Goal: Subscribe to service/newsletter: Subscribe to service/newsletter

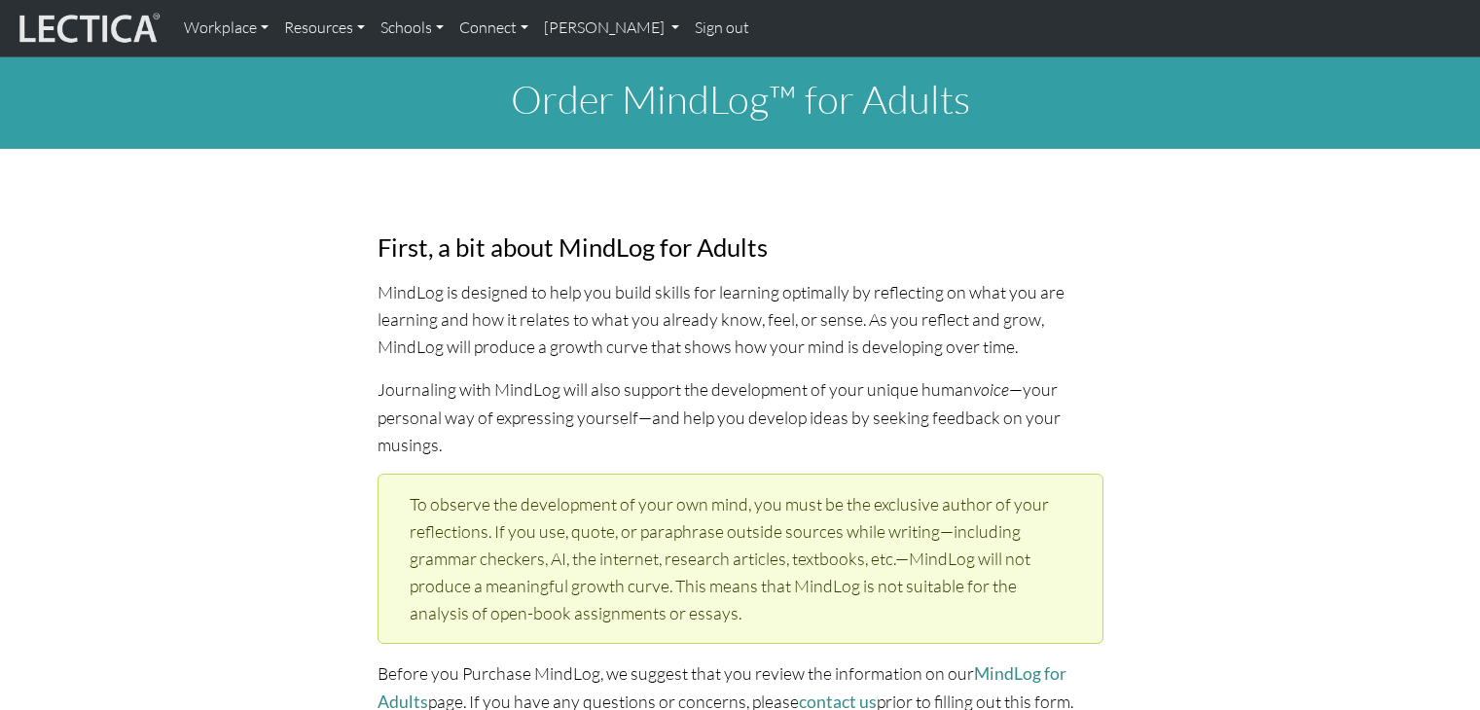
select select "2000"
select select "03"
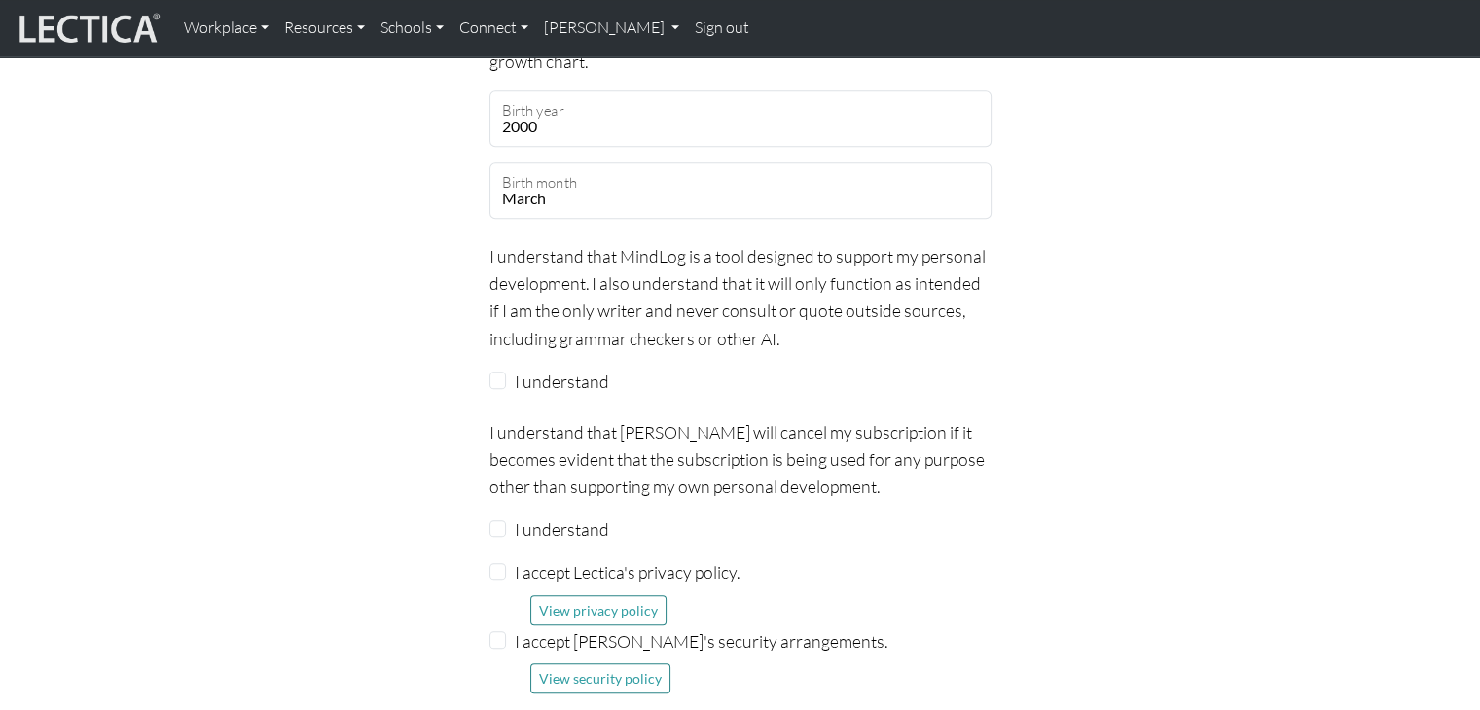
scroll to position [1707, 0]
click at [490, 371] on input "I understand" at bounding box center [498, 380] width 18 height 18
checkbox input "true"
click at [498, 520] on input "I understand" at bounding box center [498, 529] width 18 height 18
checkbox input "true"
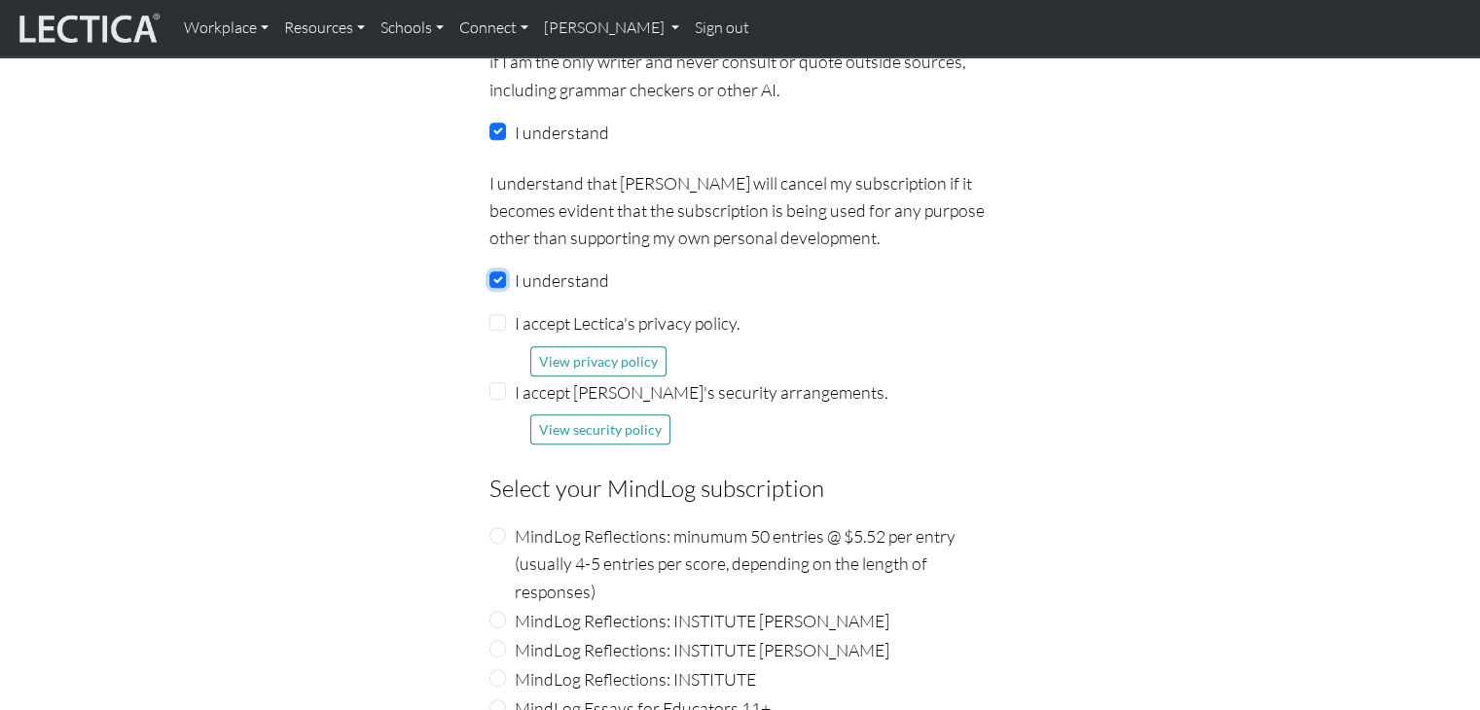
scroll to position [1981, 0]
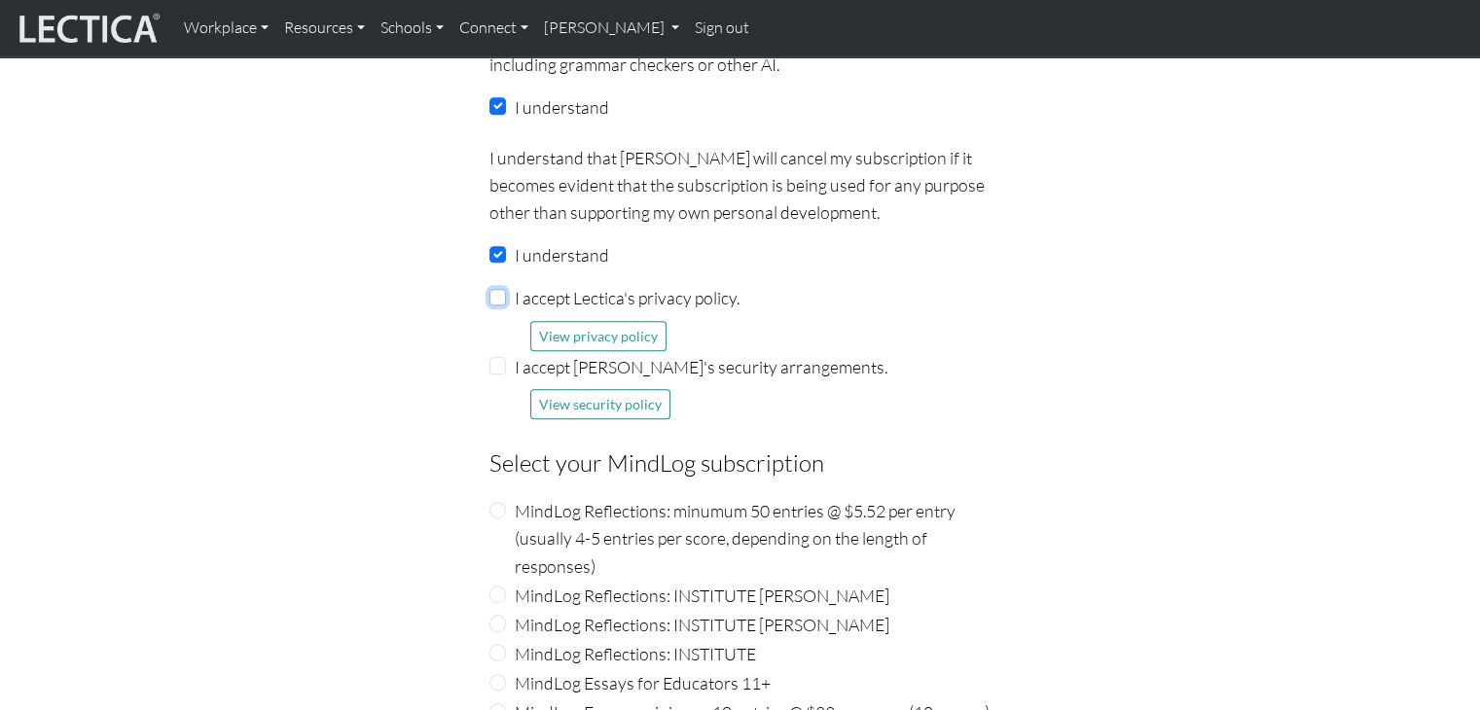
click at [498, 289] on input "I accept Lectica's privacy policy." at bounding box center [498, 298] width 18 height 18
checkbox input "true"
click at [492, 357] on input "I accept Lectica's security arrangements." at bounding box center [498, 366] width 18 height 18
checkbox input "true"
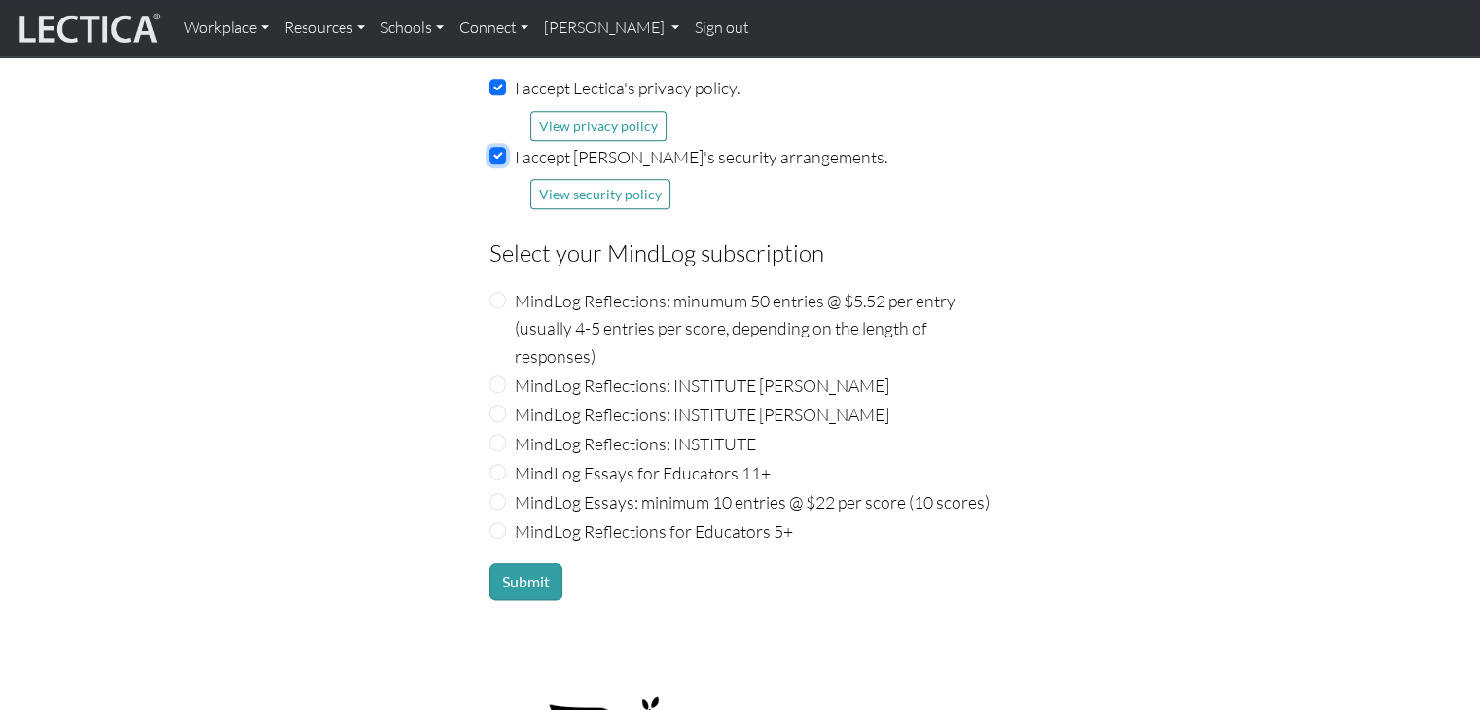
scroll to position [2228, 0]
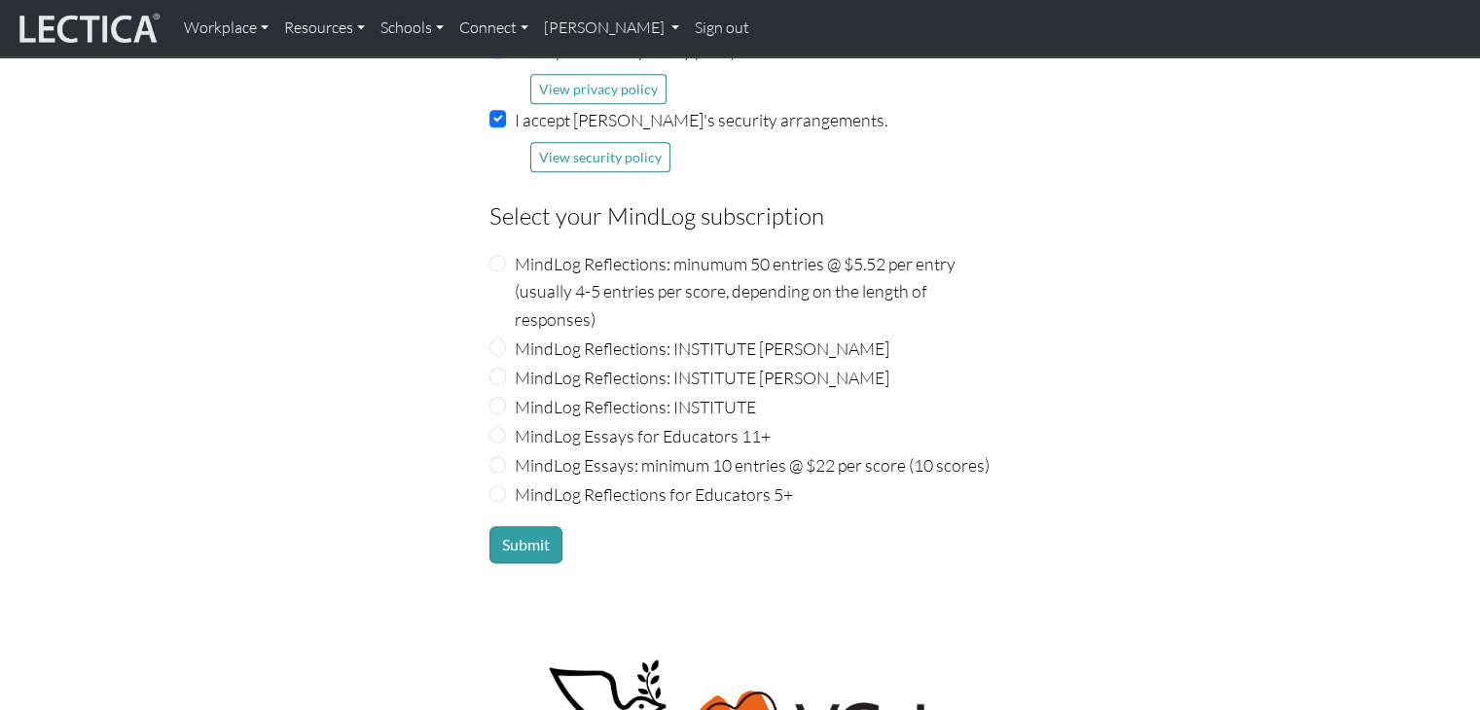
click at [487, 379] on div "Subscription form The birthdate information below is required for creating an a…" at bounding box center [740, 7] width 525 height 1109
click at [498, 397] on input "MindLog Reflections: INSTITUTE" at bounding box center [498, 406] width 18 height 18
radio input "true"
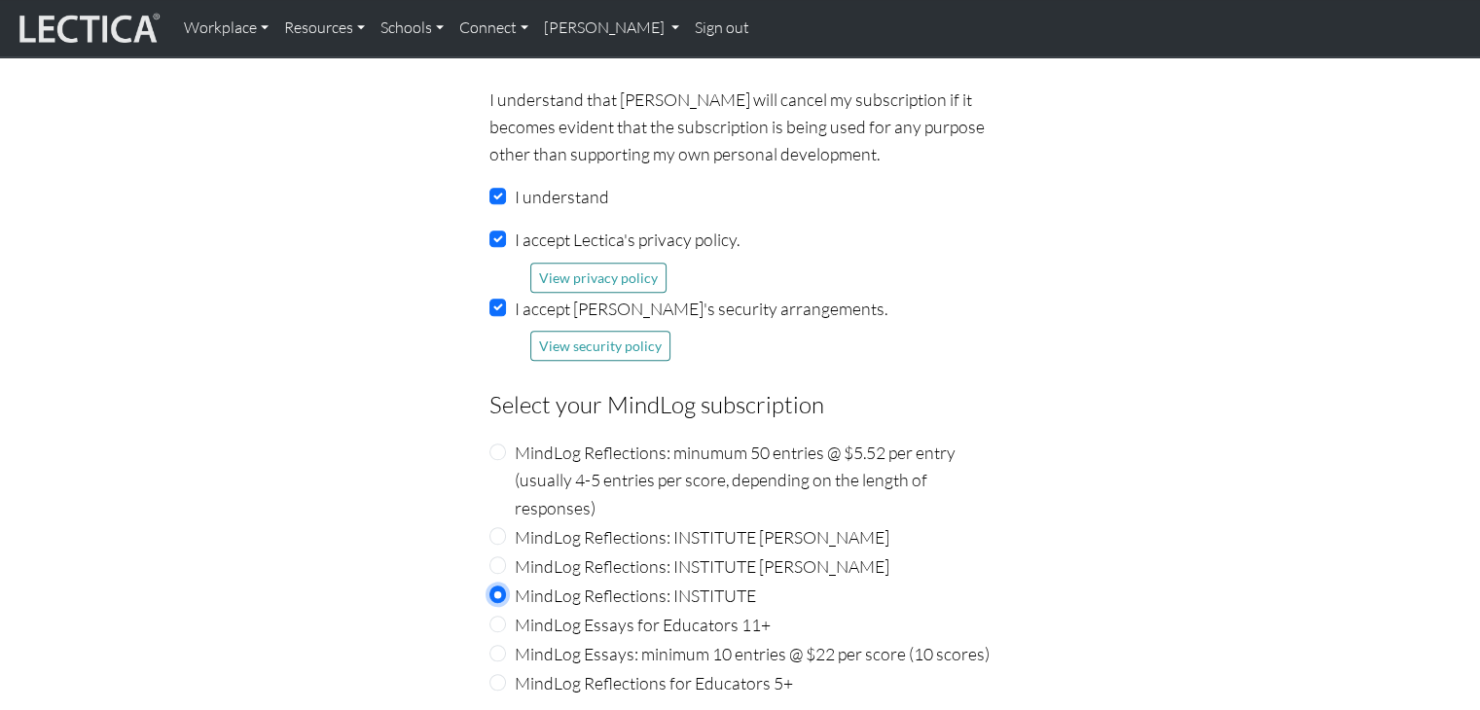
scroll to position [2136, 0]
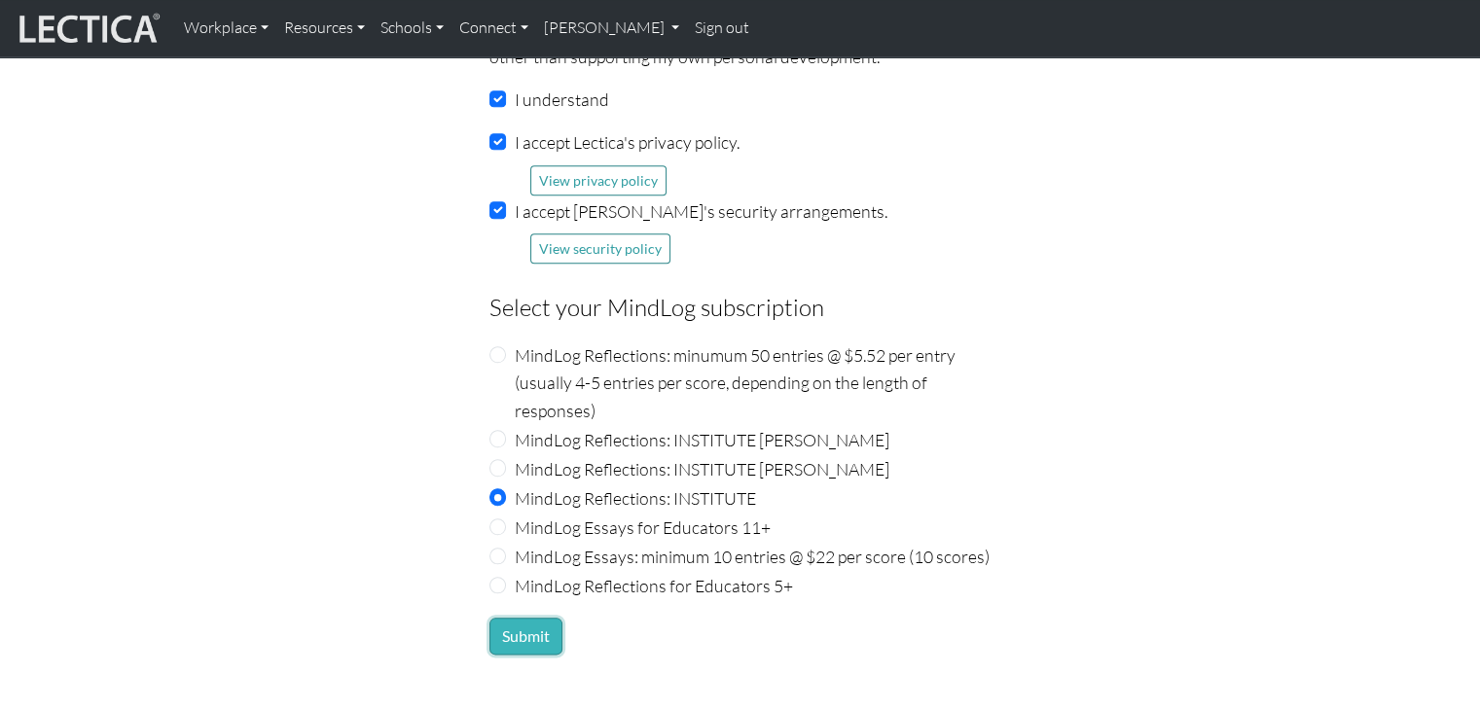
click at [528, 618] on button "Submit" at bounding box center [525, 636] width 73 height 37
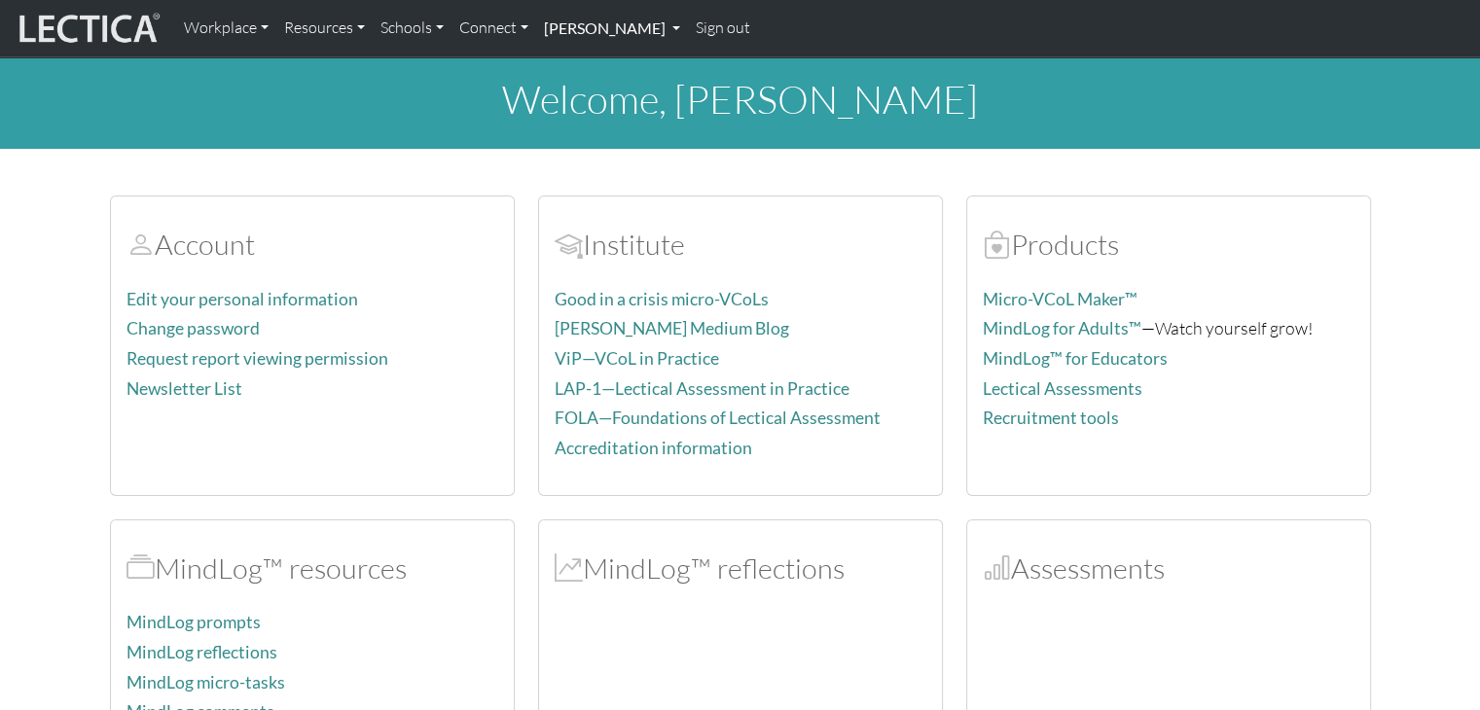
click at [624, 37] on link "[PERSON_NAME]" at bounding box center [612, 28] width 152 height 41
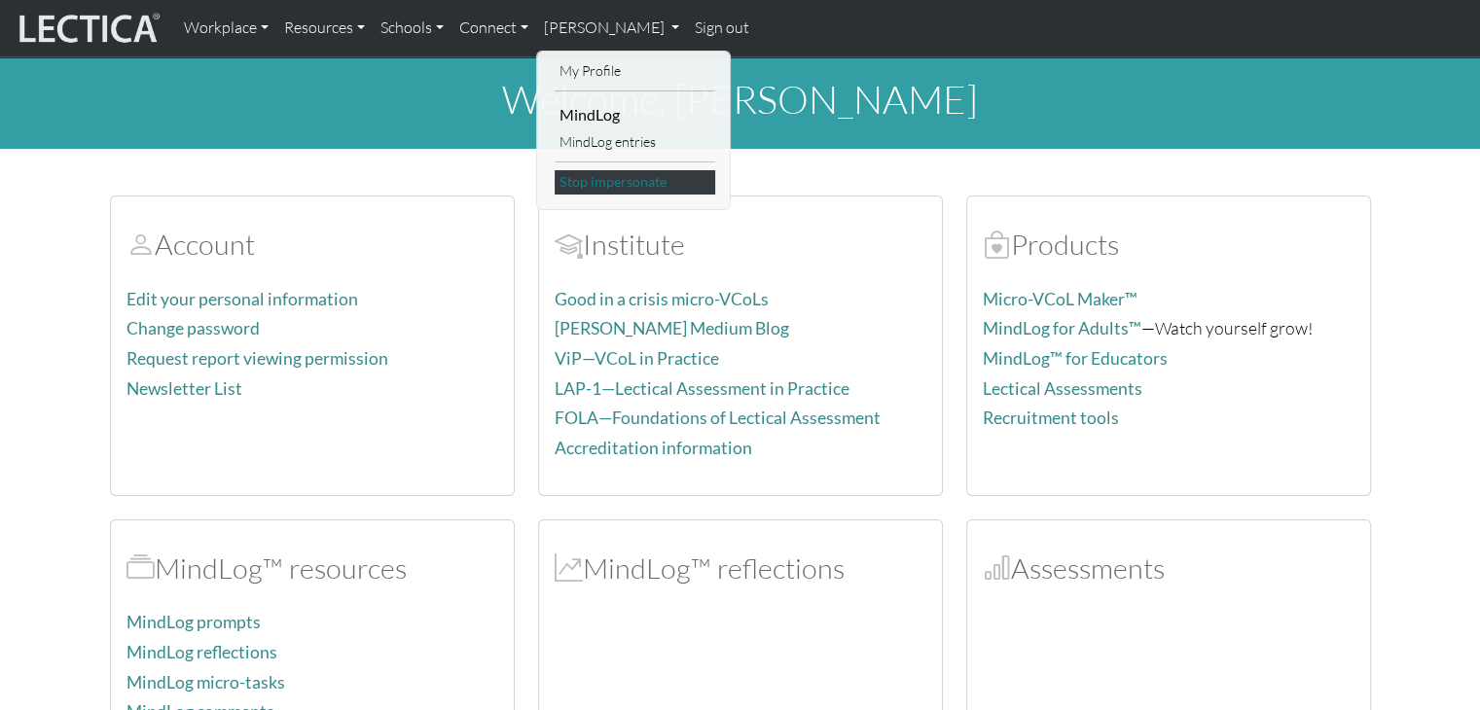
click at [630, 182] on link "Stop impersonate" at bounding box center [635, 182] width 161 height 24
